Goal: Task Accomplishment & Management: Manage account settings

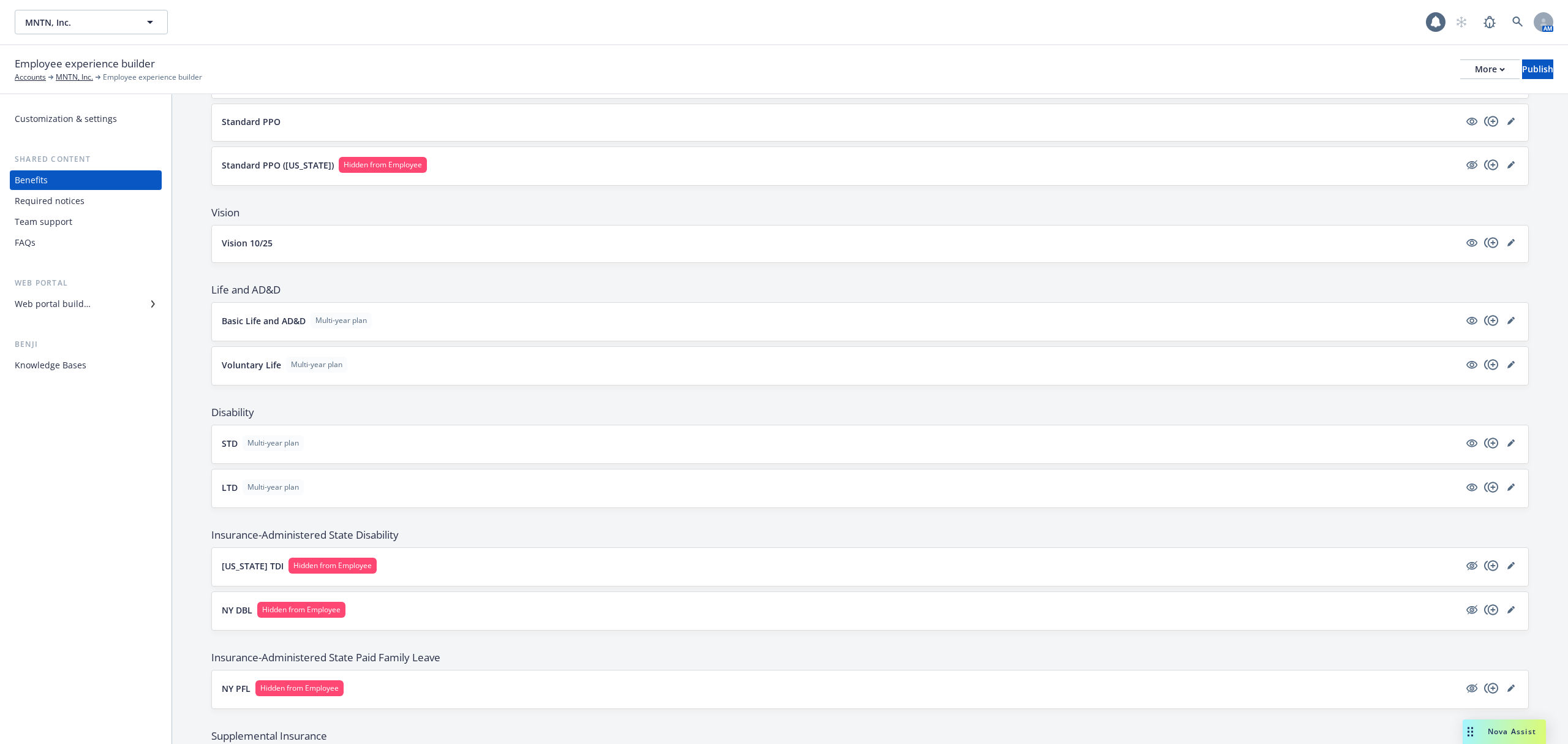
scroll to position [653, 0]
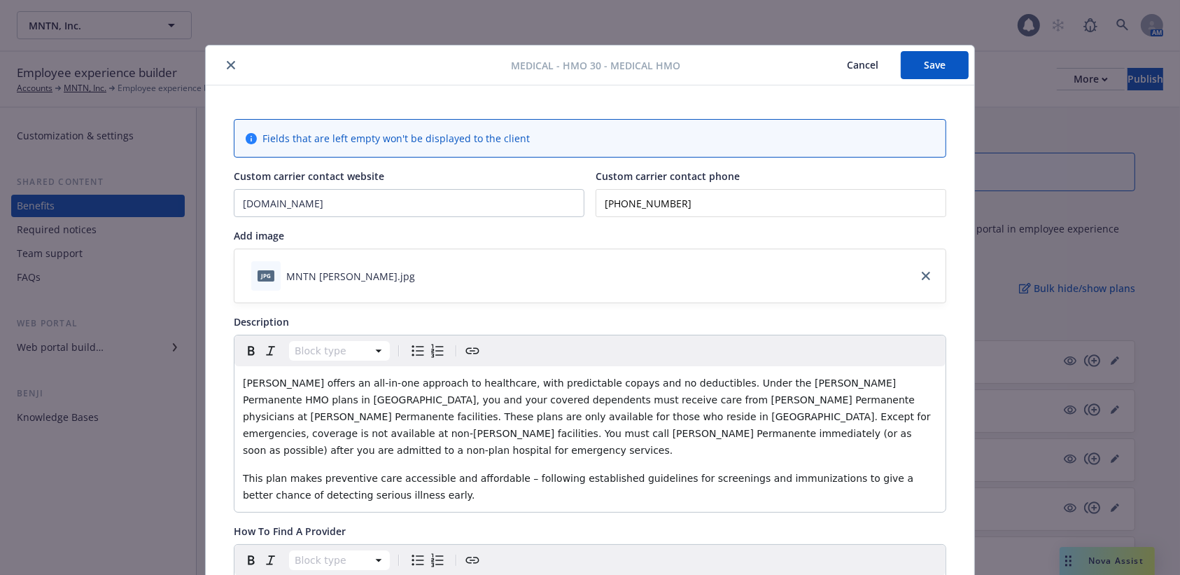
scroll to position [41, 0]
